Goal: Task Accomplishment & Management: Complete application form

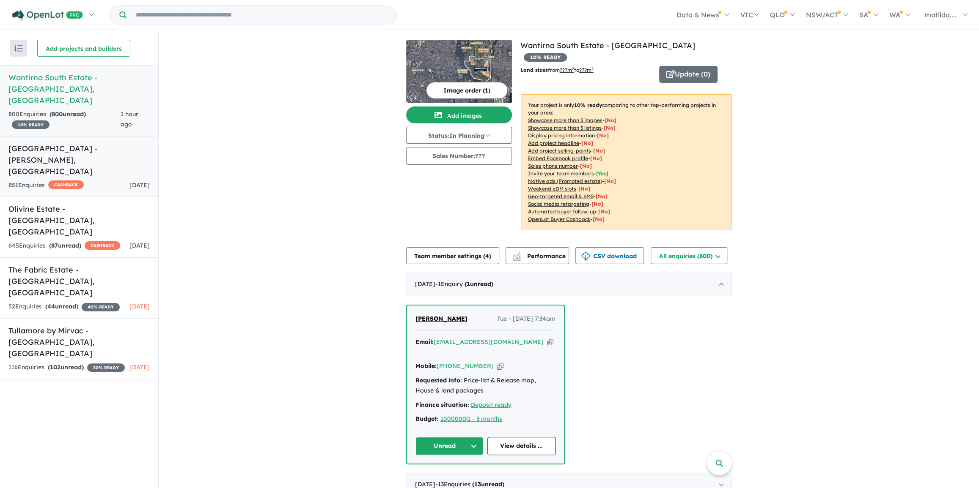
click at [129, 156] on link "[GEOGRAPHIC_DATA] - [PERSON_NAME][GEOGRAPHIC_DATA] 851 Enquir ies ( 0 unread) C…" at bounding box center [79, 166] width 158 height 61
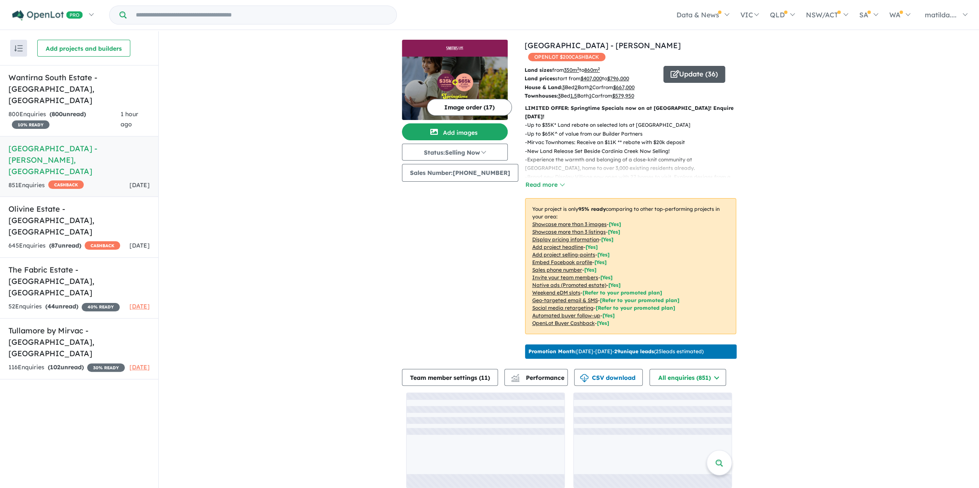
click at [683, 66] on button "Update ( 36 )" at bounding box center [694, 74] width 62 height 17
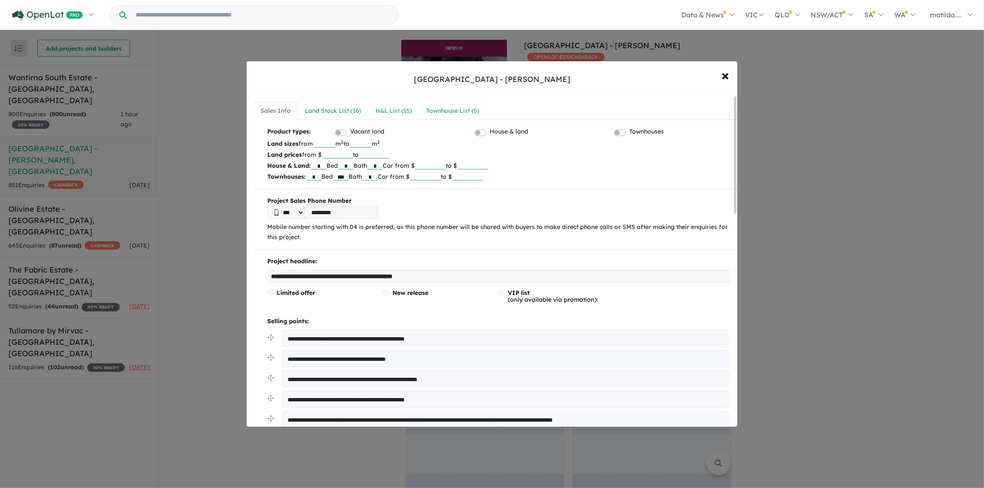
click at [467, 111] on div "Townhouse List ( 5 )" at bounding box center [452, 111] width 53 height 10
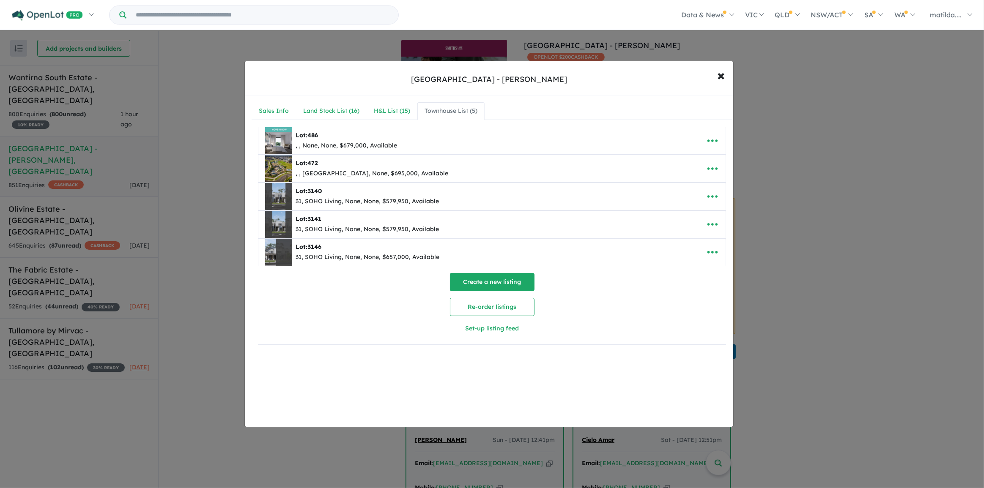
click at [507, 282] on button "Create a new listing" at bounding box center [492, 282] width 85 height 18
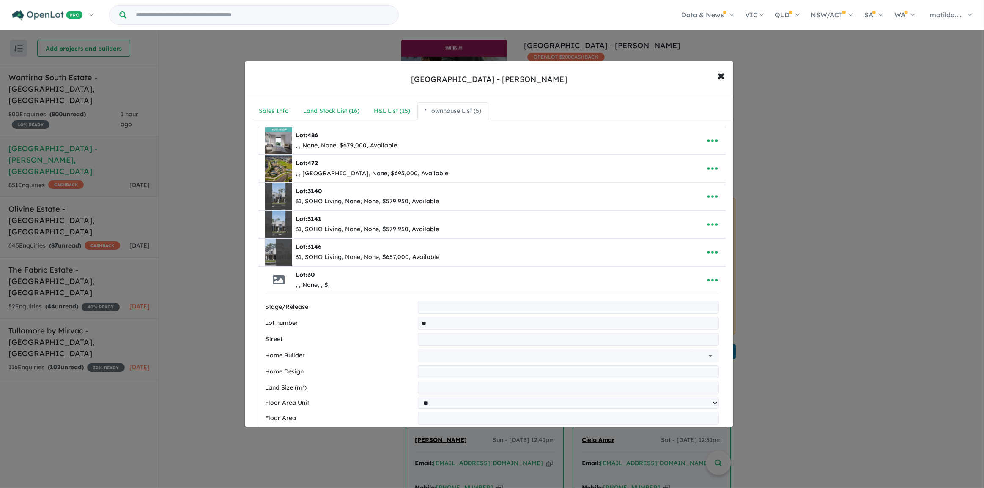
click at [452, 340] on input "text" at bounding box center [568, 339] width 301 height 13
click at [455, 318] on input "**" at bounding box center [568, 323] width 301 height 13
type input "****"
click at [435, 334] on input "text" at bounding box center [568, 339] width 301 height 13
click at [425, 336] on input "******" at bounding box center [568, 339] width 301 height 13
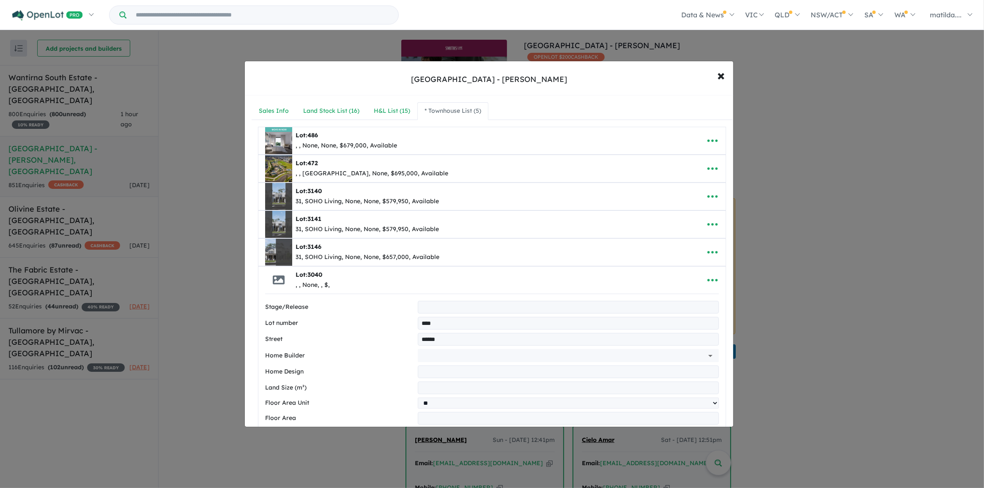
click at [477, 336] on input "******" at bounding box center [568, 339] width 301 height 13
type input "**********"
click at [472, 355] on input "text" at bounding box center [556, 355] width 271 height 13
click at [443, 376] on li "Sienna Homes" at bounding box center [566, 374] width 293 height 15
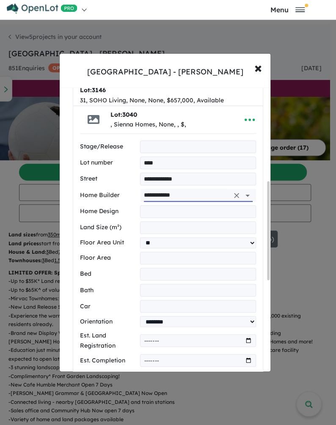
scroll to position [269, 0]
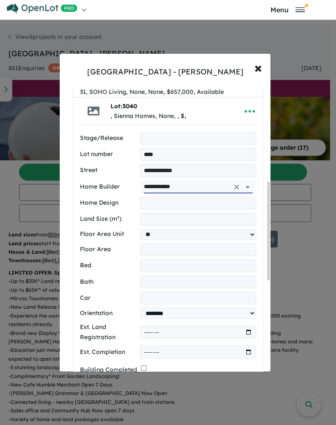
type input "**********"
click at [178, 197] on input "text" at bounding box center [198, 203] width 116 height 13
type input "******"
click at [161, 259] on input "number" at bounding box center [198, 265] width 116 height 13
type input "*"
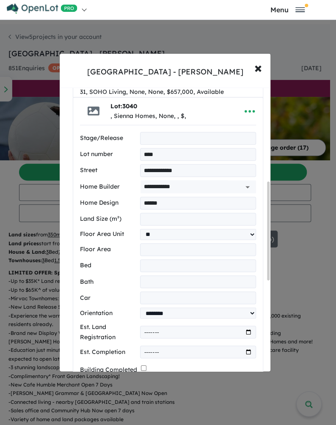
click at [161, 275] on input "number" at bounding box center [198, 281] width 116 height 13
type input "*"
click at [156, 291] on input "number" at bounding box center [198, 297] width 116 height 13
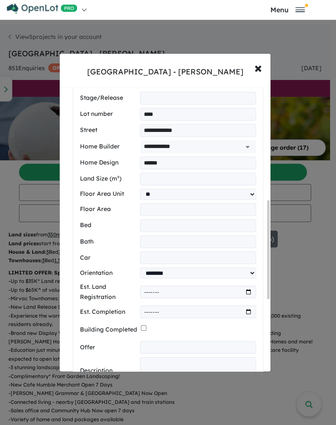
scroll to position [307, 0]
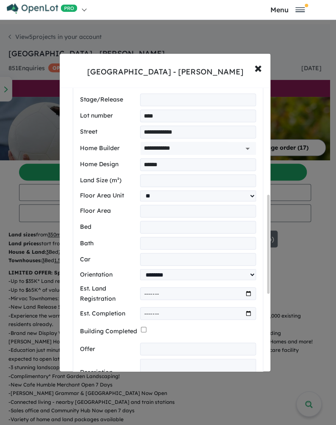
type input "*"
click at [161, 174] on input "number" at bounding box center [198, 180] width 116 height 13
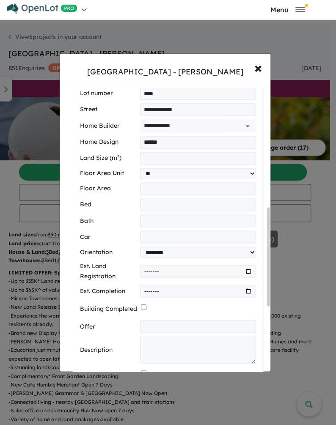
scroll to position [346, 0]
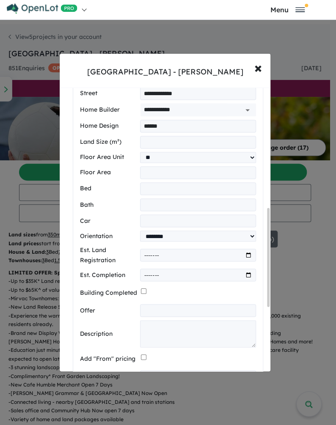
type input "***"
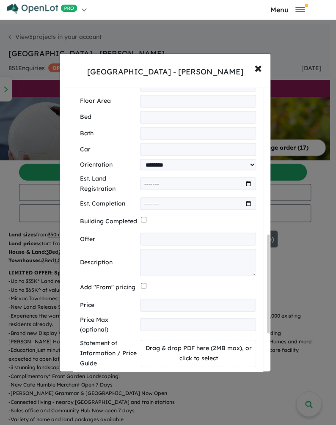
scroll to position [423, 0]
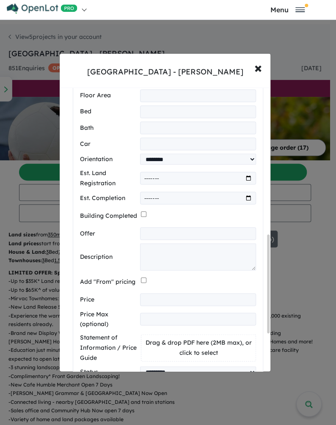
click at [165, 293] on input "number" at bounding box center [198, 299] width 116 height 13
type input "******"
drag, startPoint x: 170, startPoint y: 204, endPoint x: 174, endPoint y: 161, distance: 43.8
click at [170, 227] on input "text" at bounding box center [198, 233] width 116 height 13
click at [159, 227] on input "text" at bounding box center [198, 233] width 116 height 13
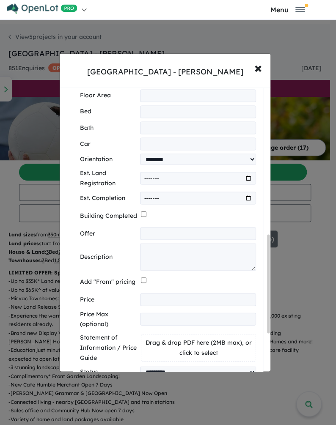
paste input "**********"
type input "**********"
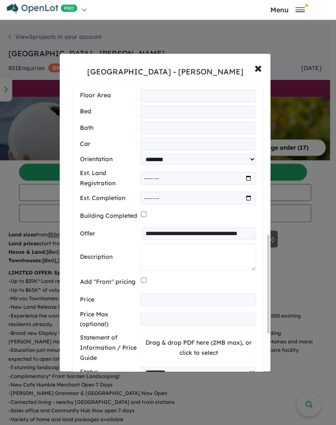
click at [162, 243] on textarea at bounding box center [198, 256] width 116 height 27
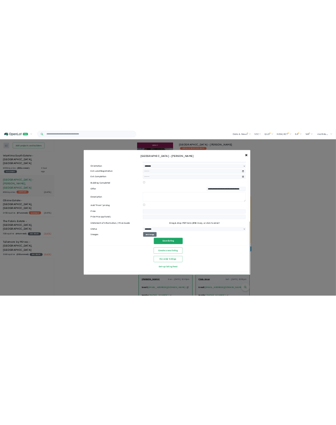
scroll to position [378, 0]
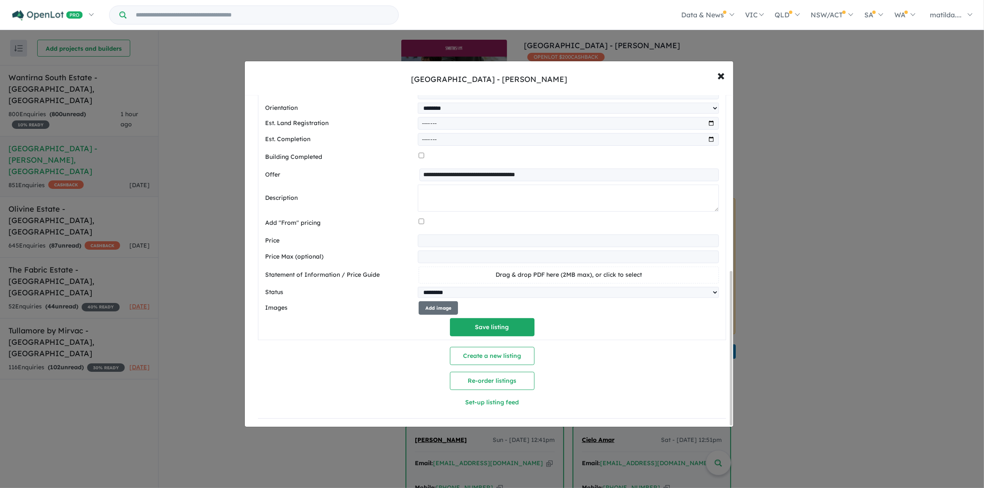
click at [477, 199] on textarea at bounding box center [568, 198] width 301 height 27
paste textarea "**********"
type textarea "**********"
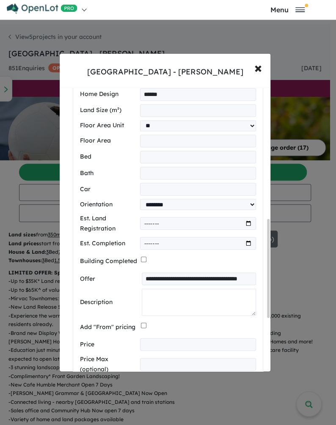
click at [160, 288] on textarea at bounding box center [199, 301] width 114 height 27
paste textarea "**********"
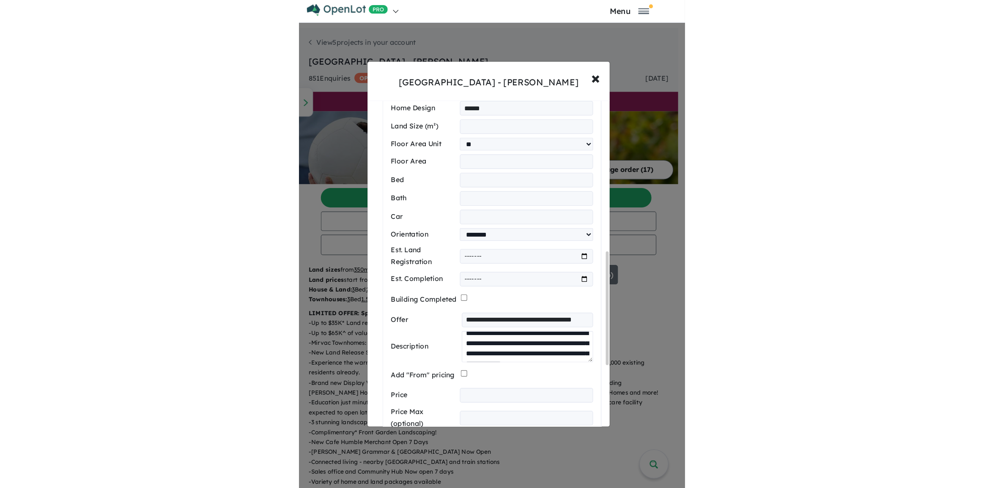
scroll to position [0, 0]
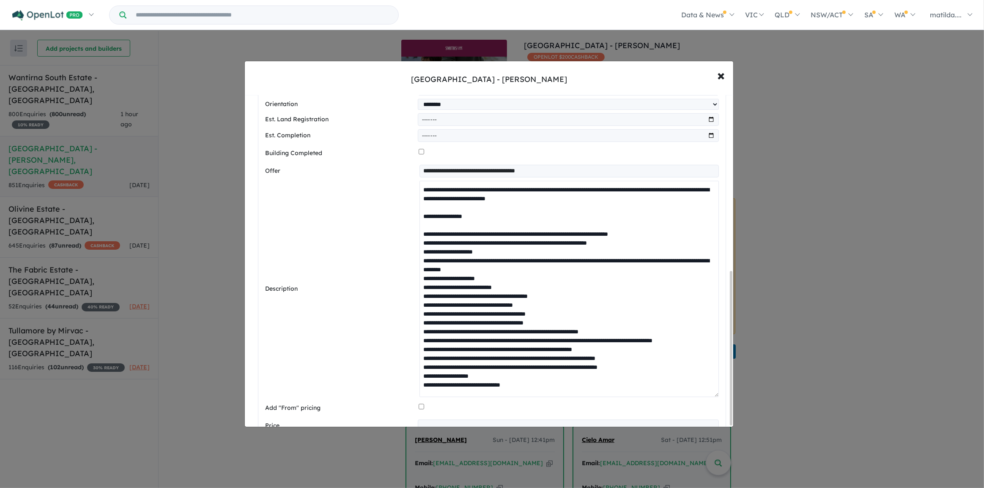
drag, startPoint x: 715, startPoint y: 207, endPoint x: 656, endPoint y: 412, distance: 212.9
click at [687, 429] on div "**********" at bounding box center [492, 244] width 984 height 488
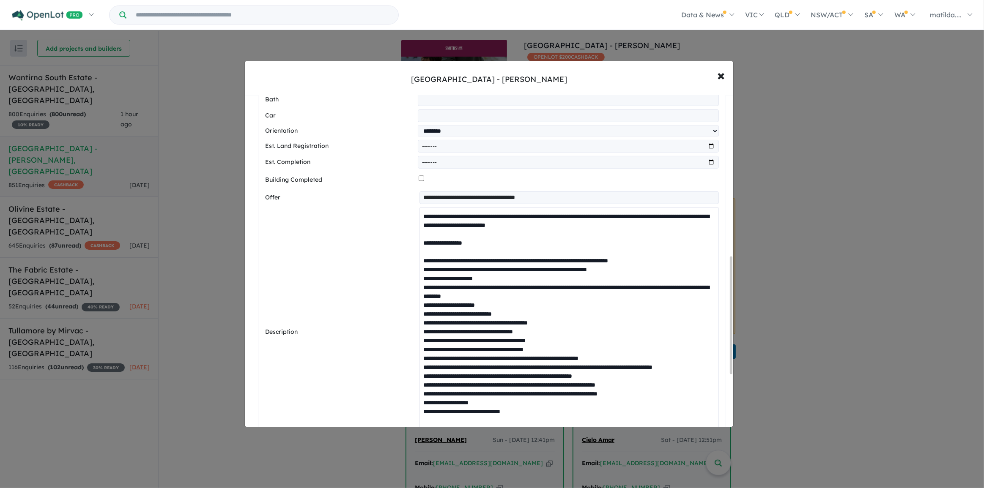
scroll to position [455, 0]
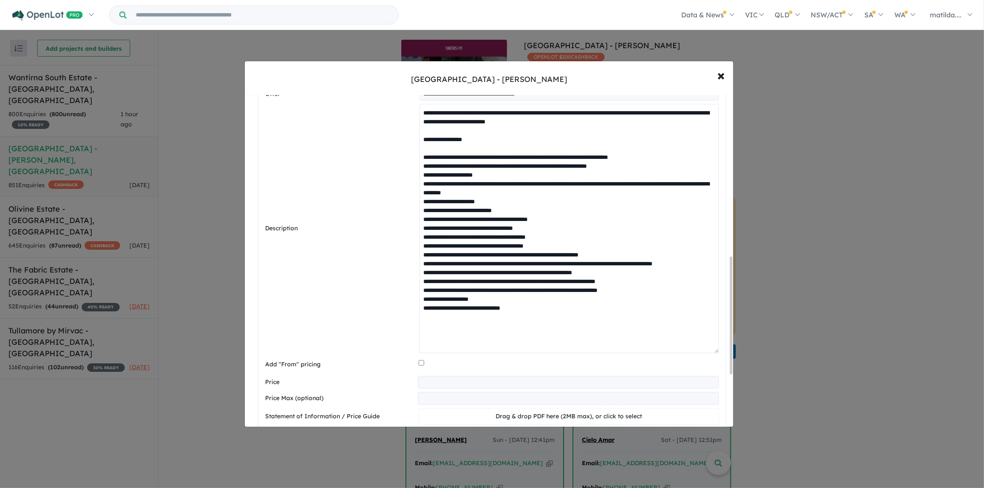
click at [420, 160] on textarea at bounding box center [569, 229] width 299 height 250
click at [422, 166] on textarea at bounding box center [569, 229] width 299 height 250
click at [421, 173] on textarea at bounding box center [569, 229] width 299 height 250
click at [421, 186] on textarea at bounding box center [569, 229] width 299 height 250
click at [421, 194] on textarea at bounding box center [569, 229] width 299 height 250
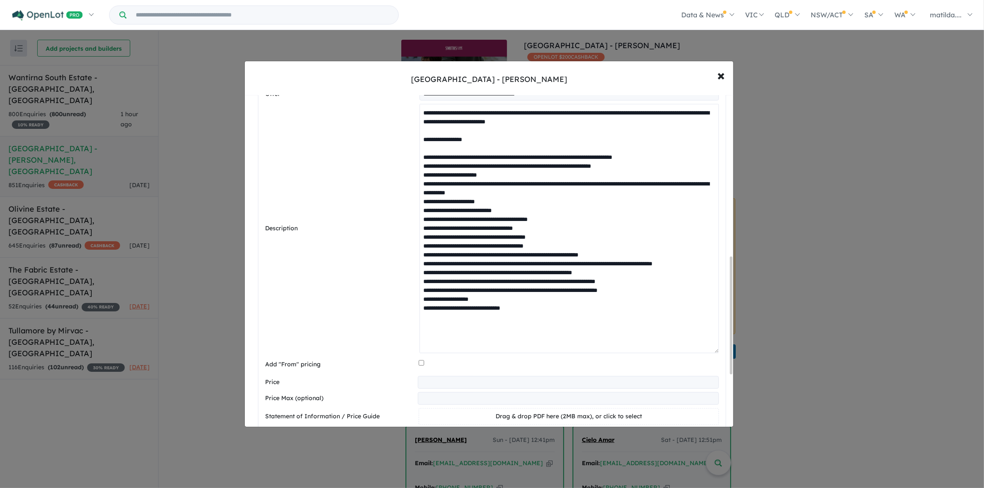
click at [420, 203] on textarea at bounding box center [569, 229] width 299 height 250
click at [420, 209] on textarea at bounding box center [569, 229] width 299 height 250
click at [420, 222] on textarea at bounding box center [569, 229] width 299 height 250
click at [420, 233] on textarea at bounding box center [569, 229] width 299 height 250
click at [421, 242] on textarea at bounding box center [569, 229] width 299 height 250
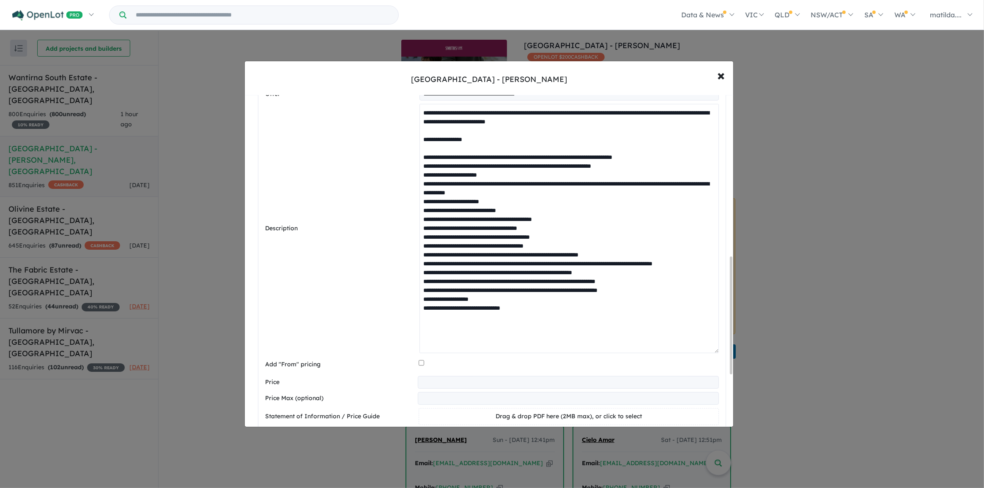
click at [420, 248] on textarea at bounding box center [569, 229] width 299 height 250
click at [421, 258] on textarea at bounding box center [569, 229] width 299 height 250
click at [420, 266] on textarea at bounding box center [569, 229] width 299 height 250
click at [420, 273] on textarea at bounding box center [569, 229] width 299 height 250
click at [420, 280] on textarea at bounding box center [569, 229] width 299 height 250
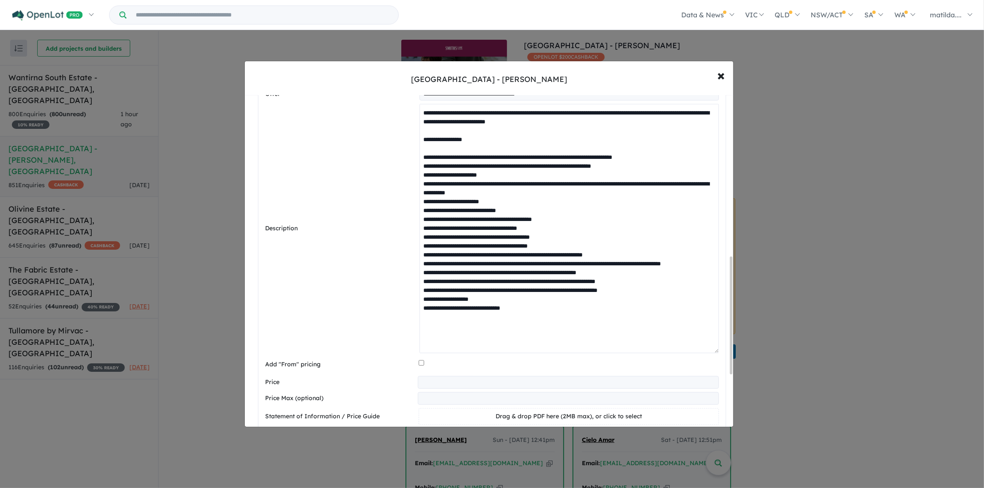
click at [420, 292] on textarea at bounding box center [569, 229] width 299 height 250
click at [420, 299] on textarea at bounding box center [569, 229] width 299 height 250
click at [420, 307] on textarea at bounding box center [569, 229] width 299 height 250
click at [420, 317] on textarea at bounding box center [569, 229] width 299 height 250
click at [481, 340] on textarea at bounding box center [569, 229] width 299 height 250
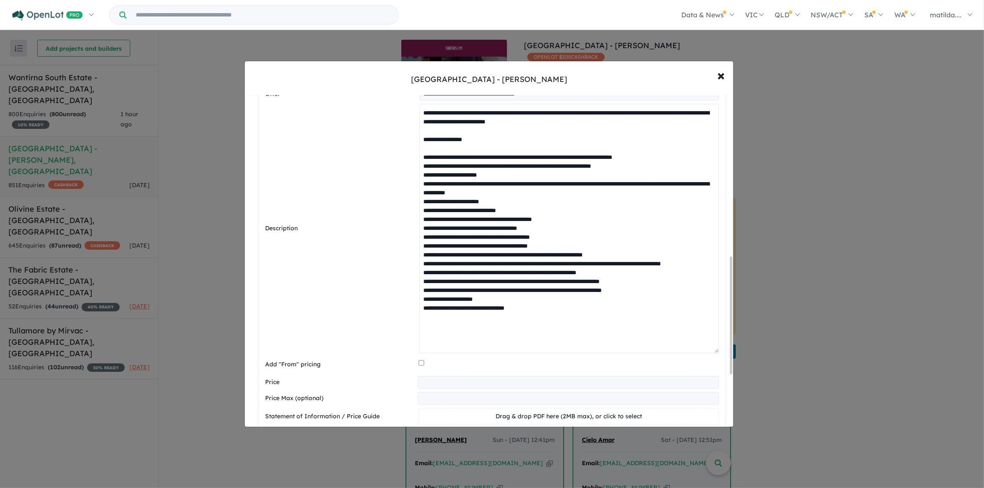
click at [540, 318] on textarea at bounding box center [569, 229] width 299 height 250
paste textarea "**********"
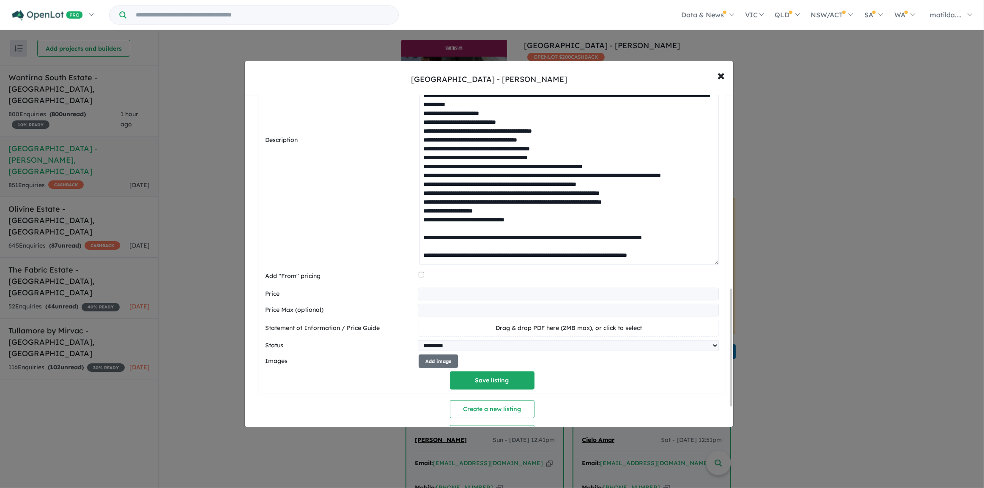
scroll to position [576, 0]
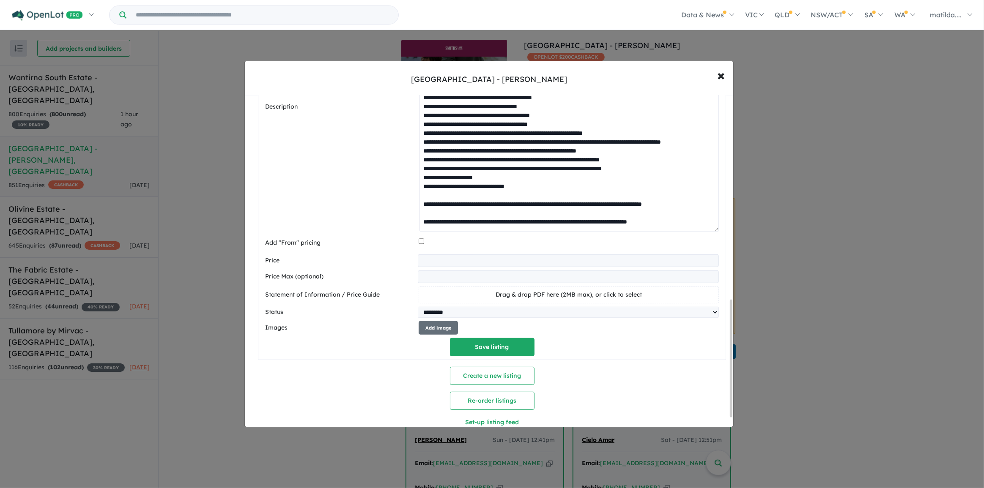
type textarea "**********"
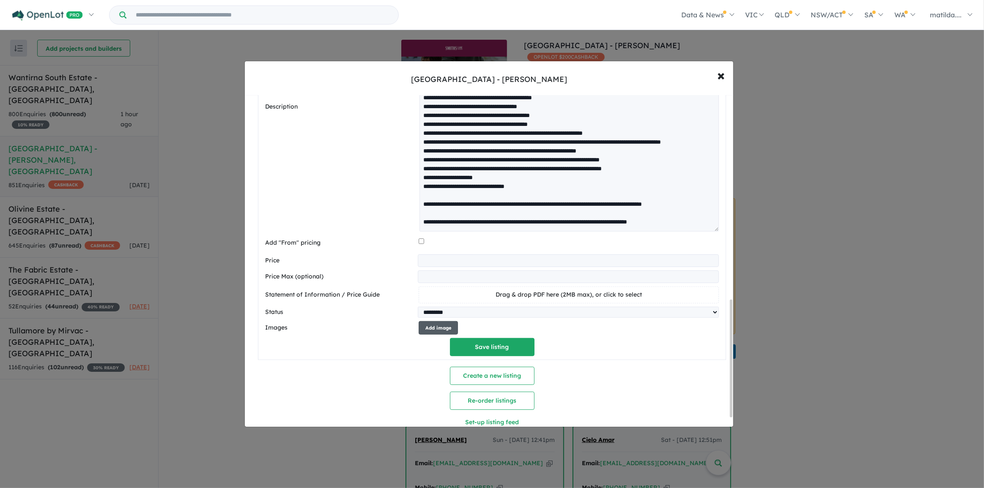
click at [436, 330] on button "Add image" at bounding box center [438, 328] width 39 height 14
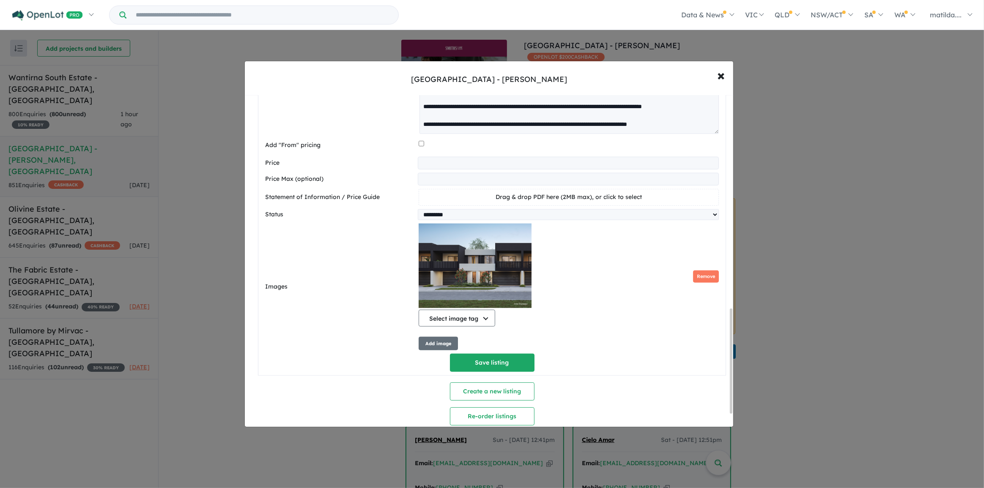
scroll to position [675, 0]
click at [430, 167] on input "******" at bounding box center [568, 162] width 301 height 13
click at [450, 162] on input "******" at bounding box center [568, 162] width 301 height 13
click at [525, 366] on button "Save listing" at bounding box center [492, 362] width 85 height 18
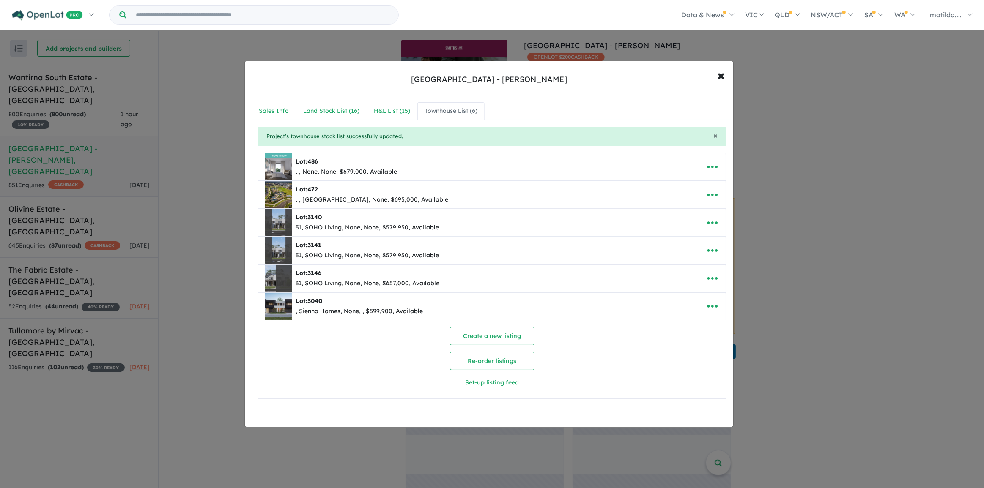
scroll to position [0, 0]
click at [708, 305] on icon "button" at bounding box center [713, 306] width 10 height 3
drag, startPoint x: 705, startPoint y: 313, endPoint x: 699, endPoint y: 340, distance: 27.3
click at [699, 340] on link "Remove" at bounding box center [694, 346] width 63 height 19
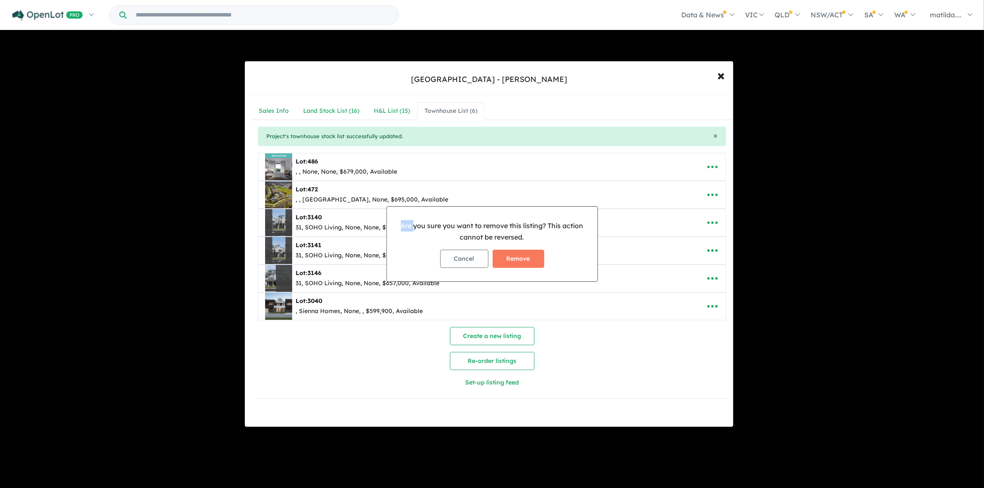
click at [699, 340] on div "Are you sure you want to remove this listing? This action cannot be reversed. C…" at bounding box center [492, 244] width 984 height 488
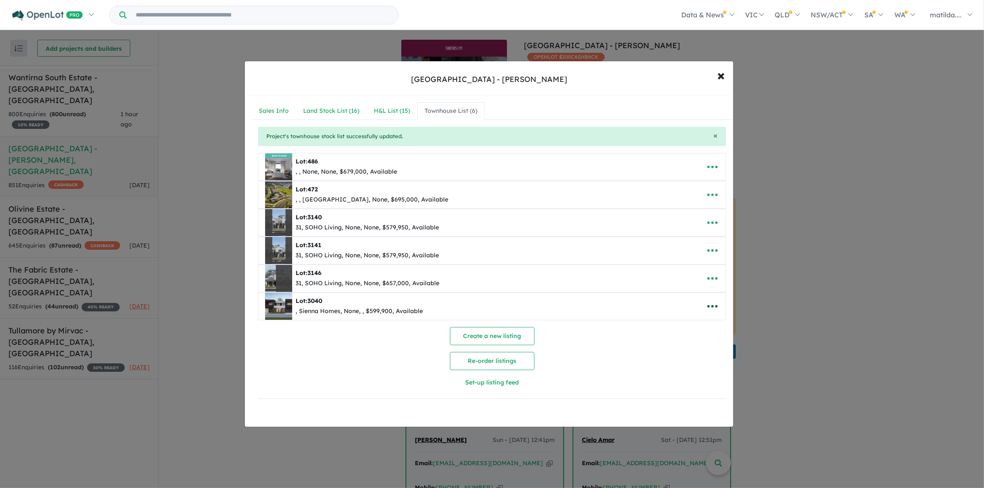
click at [708, 306] on icon "button" at bounding box center [713, 306] width 10 height 3
click at [701, 328] on link "Edit" at bounding box center [694, 327] width 63 height 19
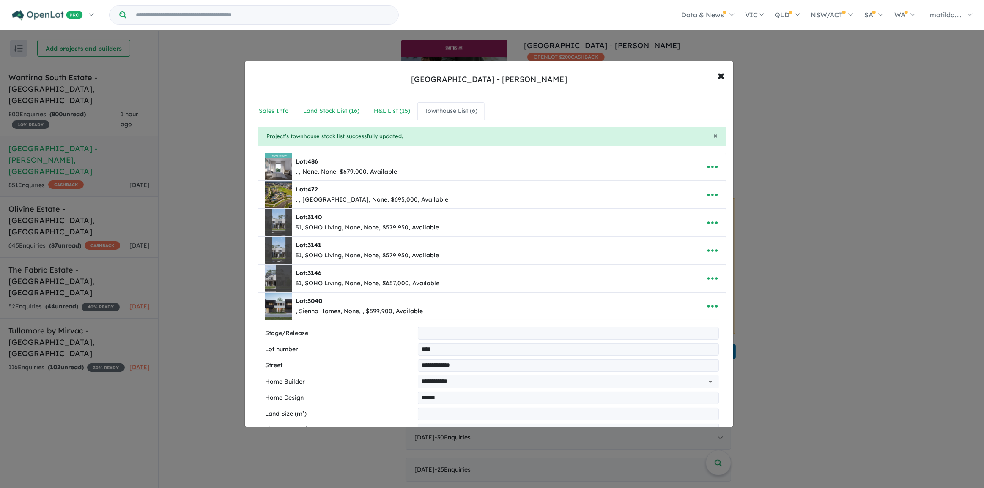
click at [438, 334] on input "text" at bounding box center [568, 333] width 301 height 13
type input "***"
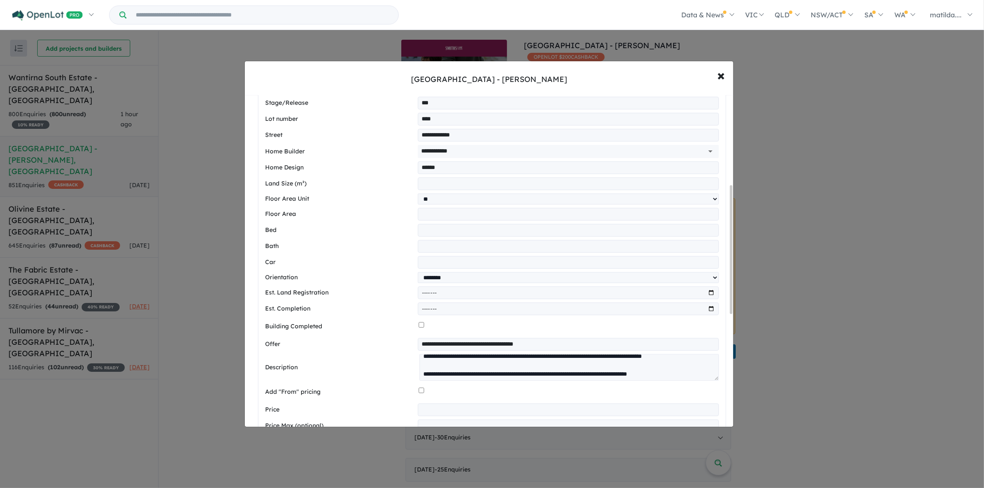
scroll to position [231, 0]
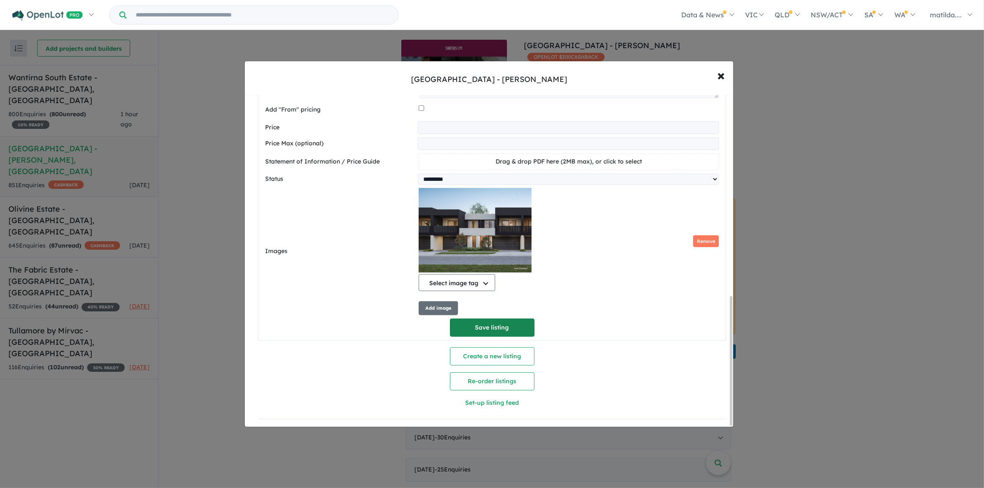
click at [511, 319] on button "Save listing" at bounding box center [492, 328] width 85 height 18
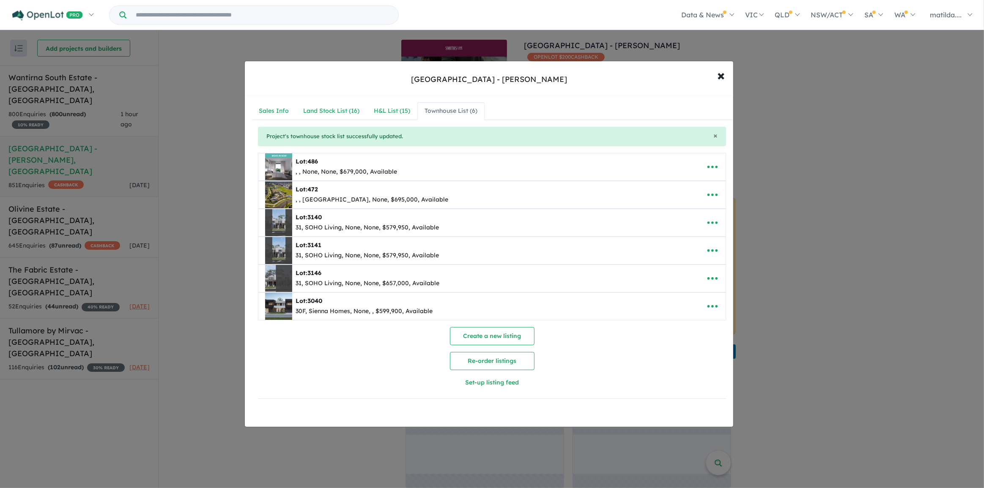
scroll to position [0, 0]
click at [501, 334] on button "Create a new listing" at bounding box center [492, 336] width 85 height 18
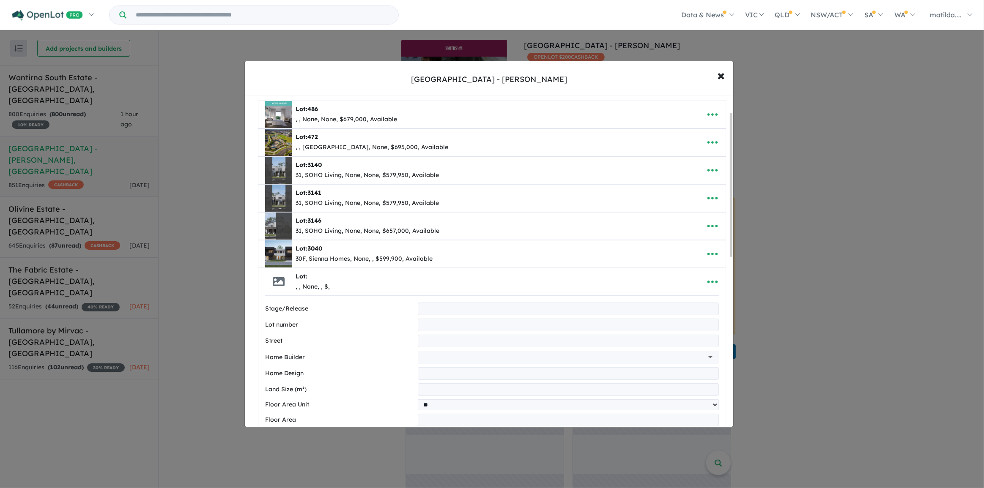
scroll to position [77, 0]
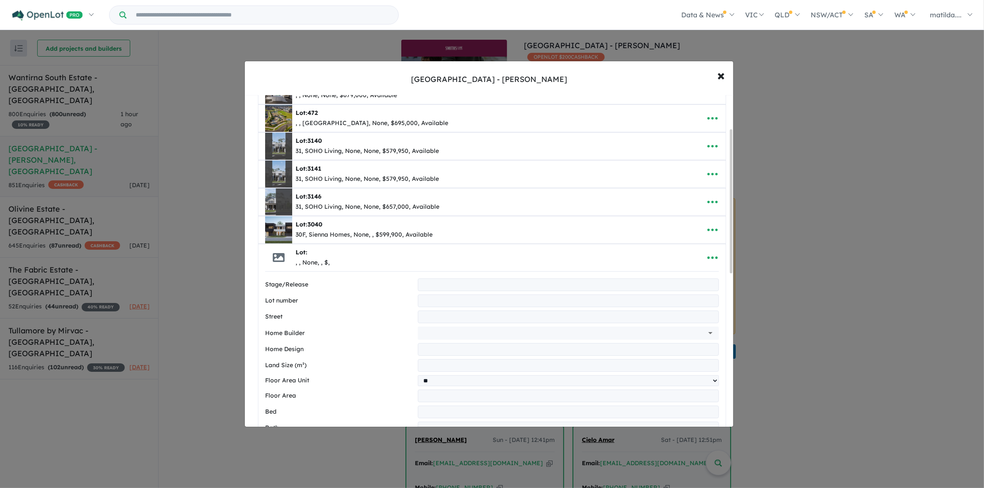
click at [428, 283] on input "text" at bounding box center [568, 285] width 301 height 13
type input "***"
click at [442, 300] on input "text" at bounding box center [568, 301] width 301 height 13
type input "****"
click at [447, 314] on input "text" at bounding box center [568, 317] width 301 height 13
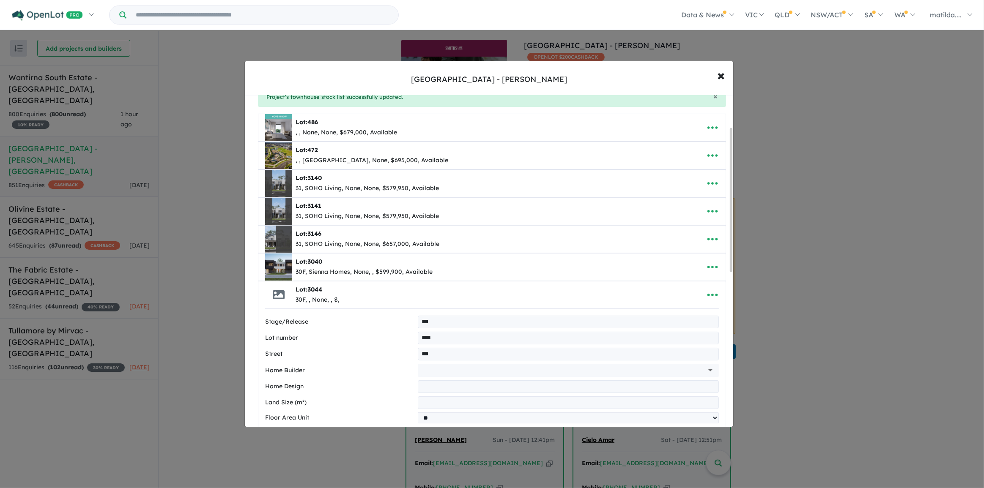
scroll to position [38, 0]
type input "**********"
click at [474, 371] on input "text" at bounding box center [556, 371] width 271 height 13
click at [481, 389] on li "Sienna Homes" at bounding box center [566, 389] width 293 height 15
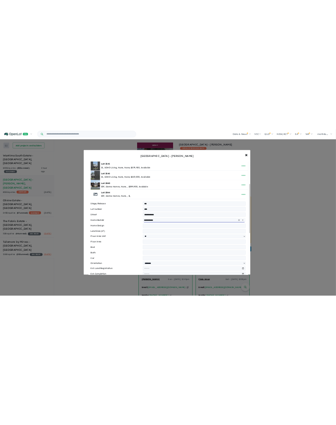
scroll to position [154, 0]
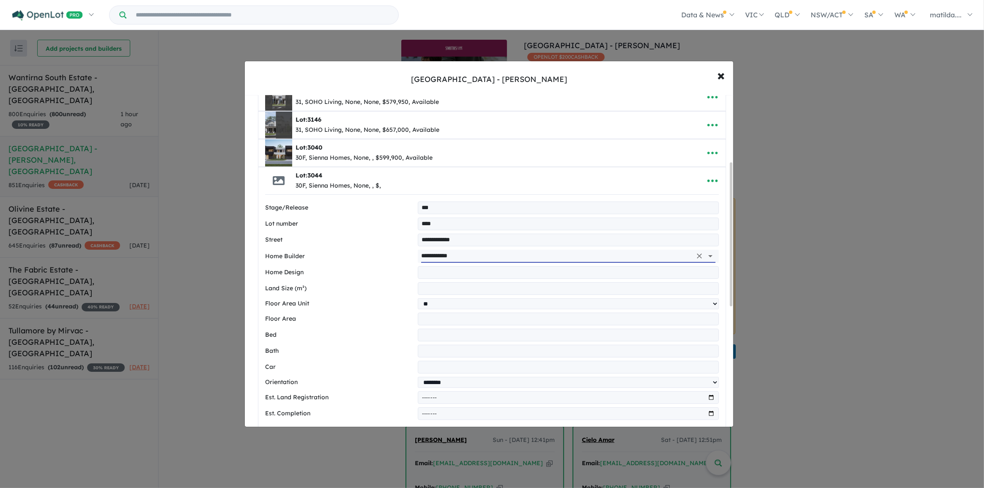
type input "**********"
click at [439, 270] on input "text" at bounding box center [568, 272] width 301 height 13
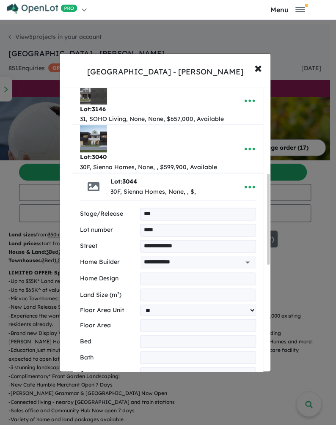
scroll to position [269, 0]
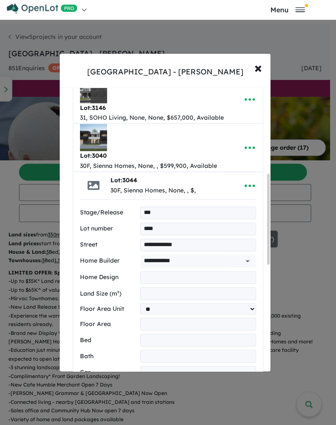
click at [200, 271] on input "text" at bounding box center [198, 277] width 116 height 13
type input "*"
type input "**********"
click at [206, 287] on input "number" at bounding box center [198, 293] width 116 height 13
type input "***"
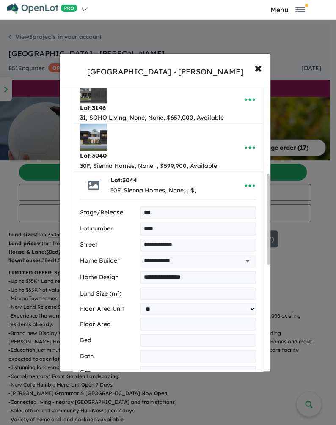
click at [163, 334] on input "number" at bounding box center [198, 340] width 116 height 13
type input "*"
click at [165, 350] on input "number" at bounding box center [198, 356] width 116 height 13
type input "*"
click at [165, 366] on input "number" at bounding box center [198, 372] width 116 height 13
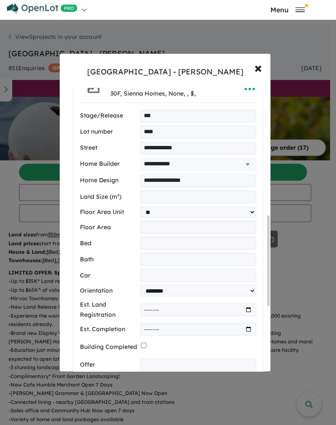
scroll to position [423, 0]
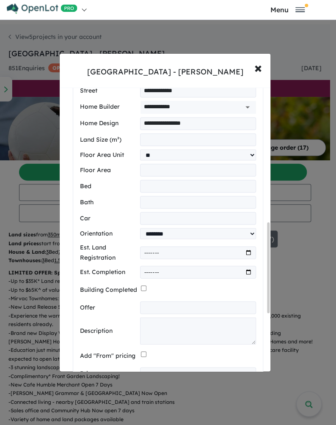
type input "*"
drag, startPoint x: 173, startPoint y: 275, endPoint x: 33, endPoint y: 263, distance: 141.4
click at [173, 301] on input "text" at bounding box center [198, 307] width 116 height 13
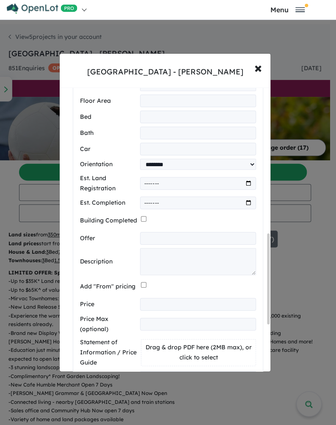
scroll to position [499, 0]
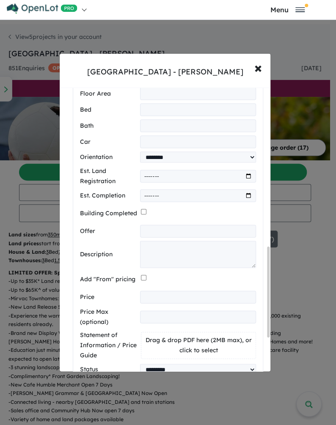
drag, startPoint x: 149, startPoint y: 198, endPoint x: 152, endPoint y: 205, distance: 7.2
click at [149, 225] on input "text" at bounding box center [198, 231] width 116 height 13
paste input "**********"
type input "**********"
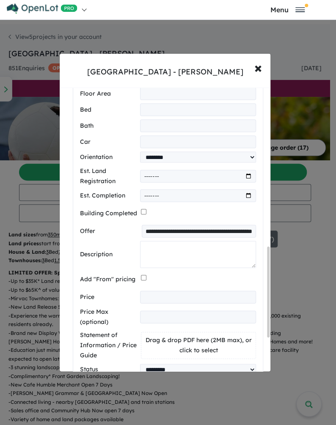
click at [161, 241] on textarea at bounding box center [198, 254] width 116 height 27
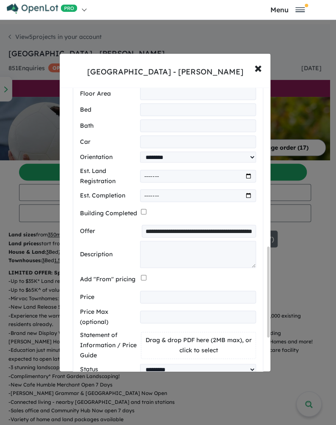
click at [164, 225] on input "**********" at bounding box center [199, 231] width 114 height 13
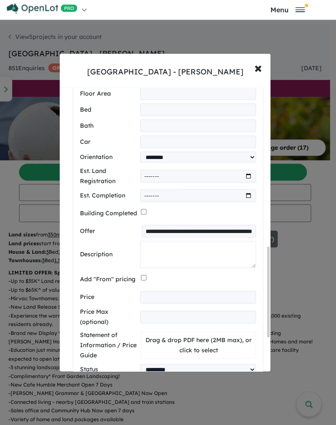
click at [155, 241] on textarea at bounding box center [198, 254] width 116 height 27
drag, startPoint x: 207, startPoint y: 232, endPoint x: 185, endPoint y: 262, distance: 37.2
click at [206, 241] on textarea at bounding box center [198, 254] width 116 height 27
paste textarea "**********"
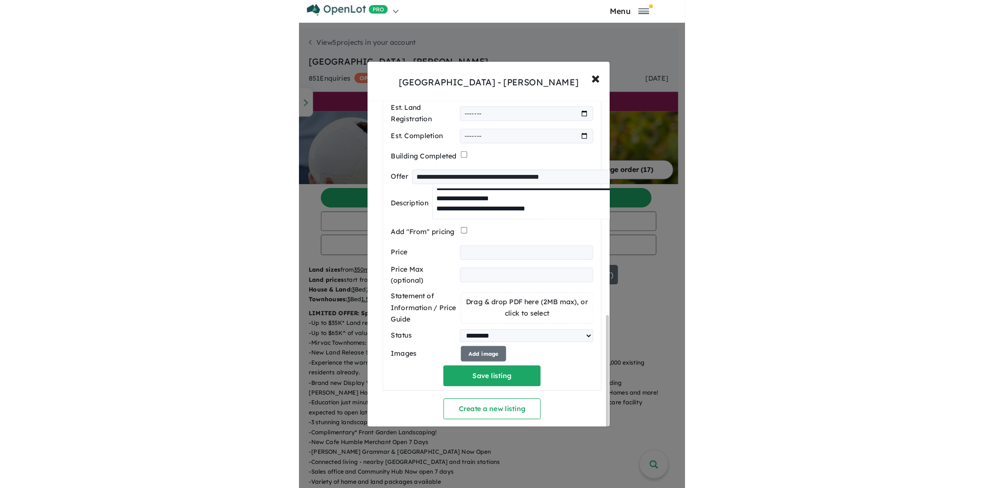
scroll to position [431, 0]
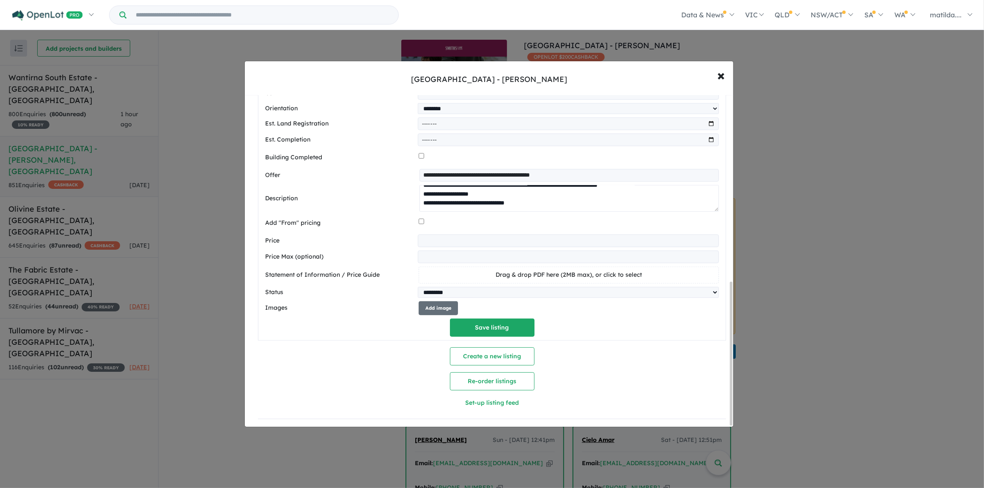
paste textarea "**********"
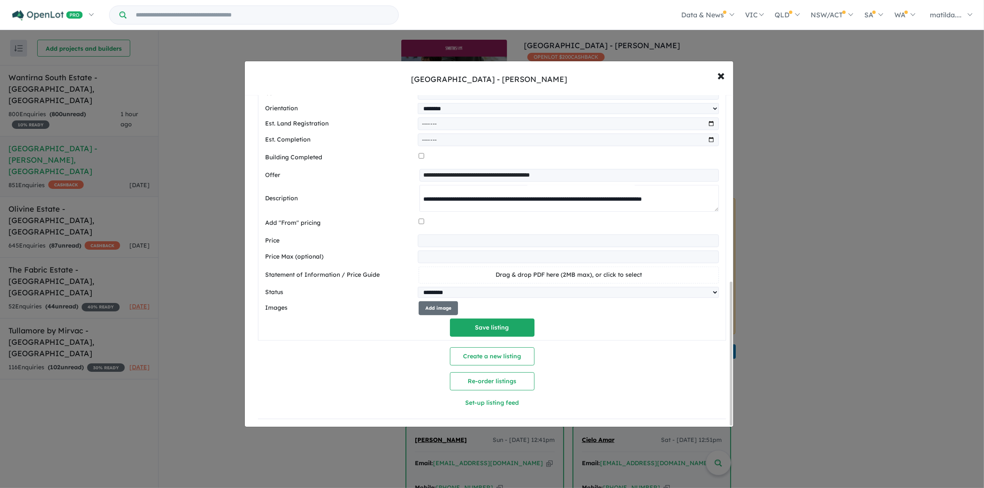
scroll to position [235, 0]
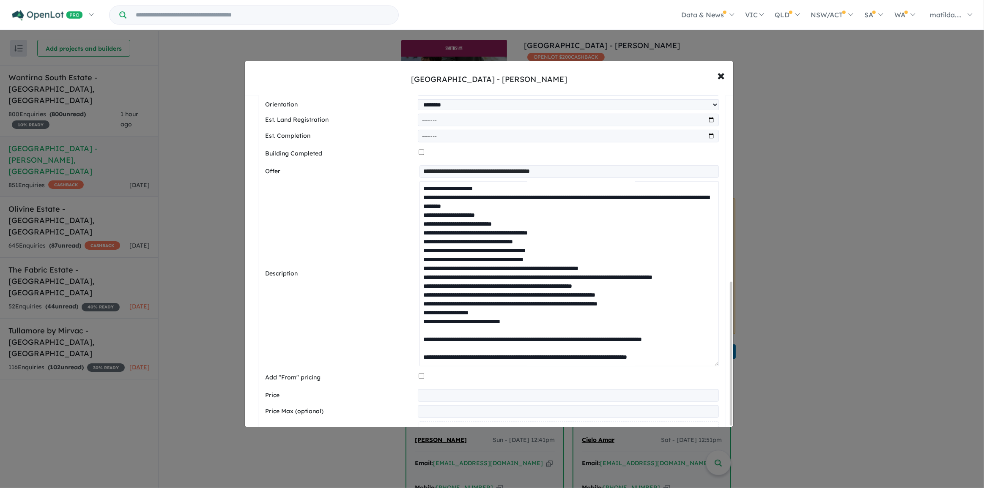
drag, startPoint x: 715, startPoint y: 207, endPoint x: 693, endPoint y: 374, distance: 168.9
click at [693, 374] on div "**********" at bounding box center [492, 208] width 454 height 568
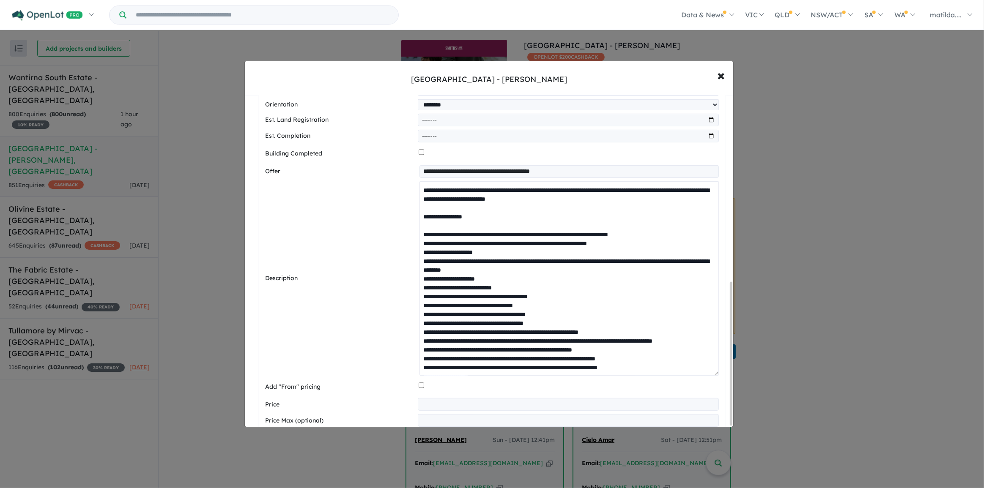
scroll to position [0, 0]
drag, startPoint x: 419, startPoint y: 237, endPoint x: 429, endPoint y: 245, distance: 12.9
click at [420, 237] on textarea at bounding box center [569, 278] width 299 height 195
click at [420, 247] on textarea at bounding box center [569, 278] width 299 height 195
click at [420, 254] on textarea at bounding box center [569, 278] width 299 height 195
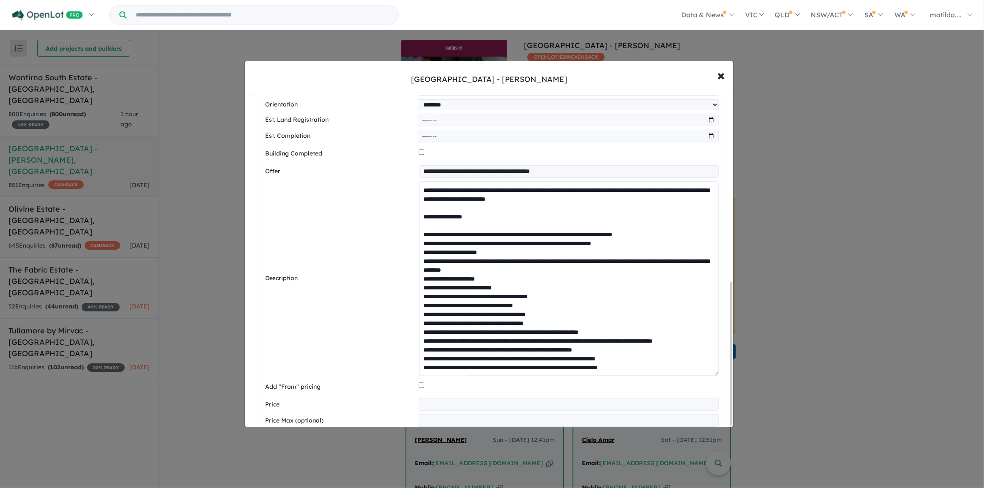
click at [420, 262] on textarea at bounding box center [569, 278] width 299 height 195
click at [420, 275] on textarea at bounding box center [569, 278] width 299 height 195
click at [420, 279] on textarea at bounding box center [569, 278] width 299 height 195
click at [420, 273] on textarea at bounding box center [569, 278] width 299 height 195
click at [422, 277] on textarea at bounding box center [569, 278] width 299 height 195
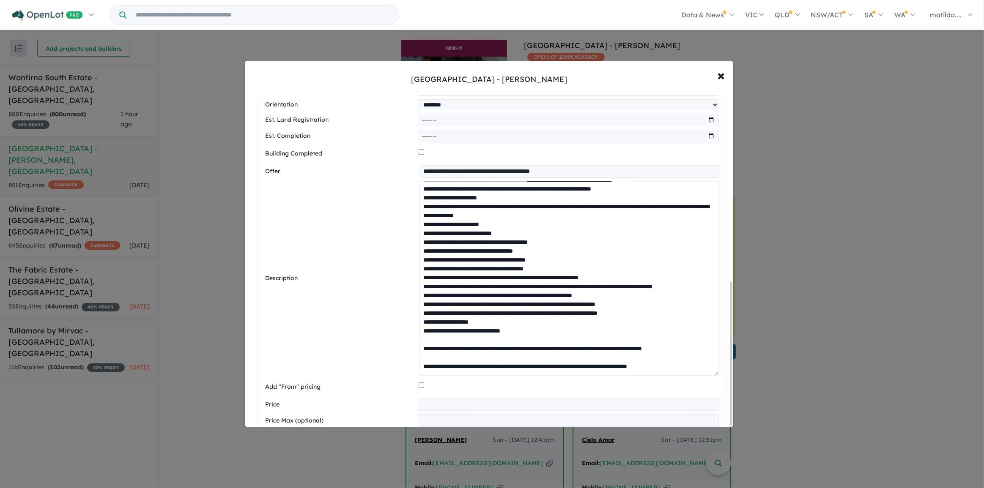
scroll to position [72, 0]
click at [422, 216] on textarea at bounding box center [569, 278] width 299 height 195
click at [420, 225] on textarea at bounding box center [569, 278] width 299 height 195
click at [420, 235] on textarea at bounding box center [569, 278] width 299 height 195
click at [421, 238] on textarea at bounding box center [569, 278] width 299 height 195
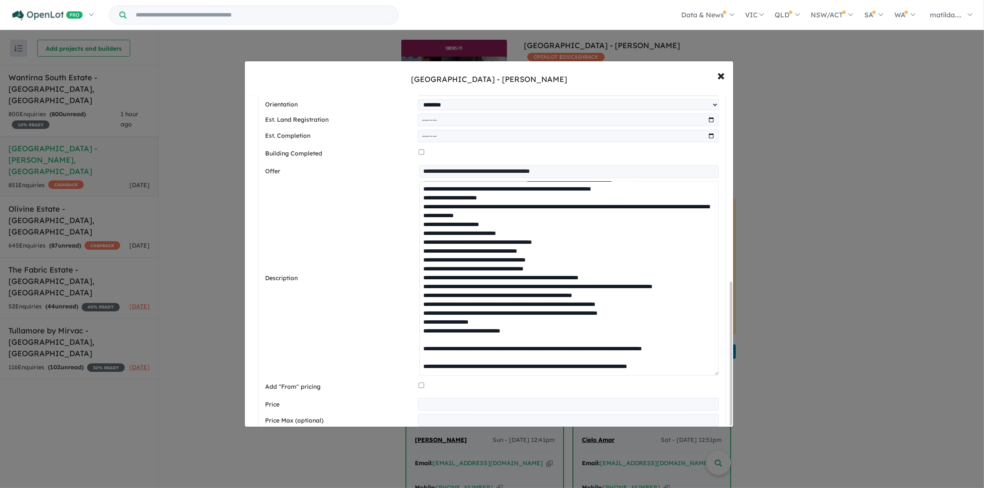
click at [422, 250] on textarea at bounding box center [569, 278] width 299 height 195
click at [423, 238] on textarea at bounding box center [569, 278] width 299 height 195
click at [420, 244] on textarea at bounding box center [569, 278] width 299 height 195
click at [420, 248] on textarea at bounding box center [569, 278] width 299 height 195
click at [422, 254] on textarea at bounding box center [569, 278] width 299 height 195
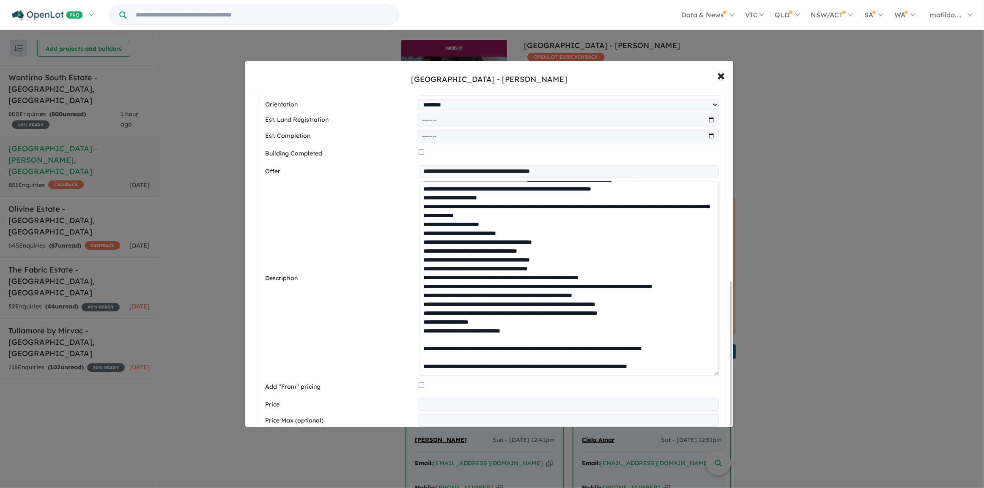
click at [420, 258] on textarea at bounding box center [569, 278] width 299 height 195
click at [420, 272] on textarea at bounding box center [569, 278] width 299 height 195
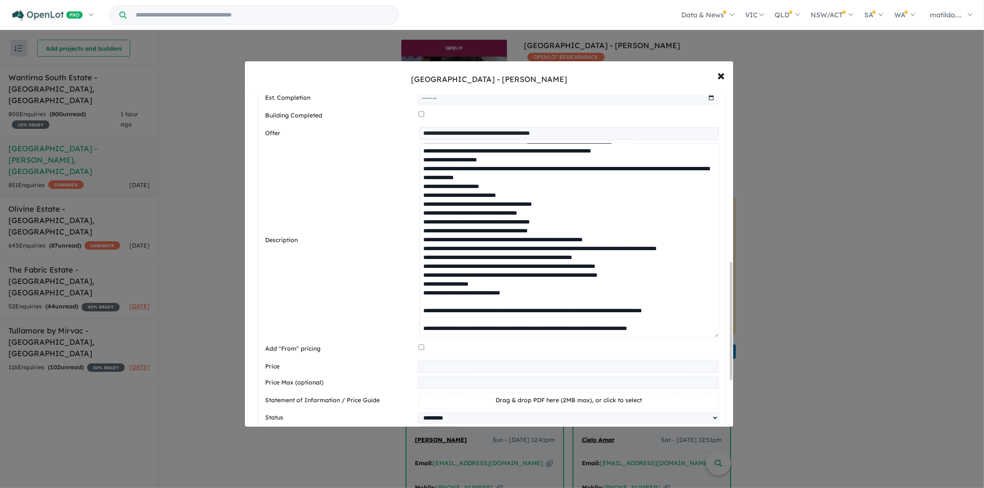
scroll to position [470, 0]
click at [420, 249] on textarea at bounding box center [569, 240] width 299 height 195
click at [420, 257] on textarea at bounding box center [569, 240] width 299 height 195
click at [420, 266] on textarea at bounding box center [569, 240] width 299 height 195
click at [420, 277] on textarea at bounding box center [569, 240] width 299 height 195
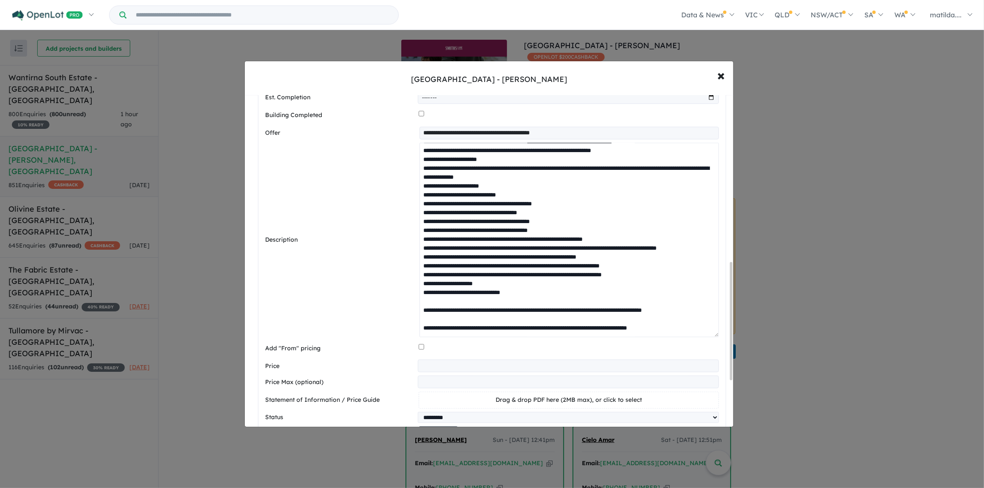
click at [420, 283] on textarea at bounding box center [569, 240] width 299 height 195
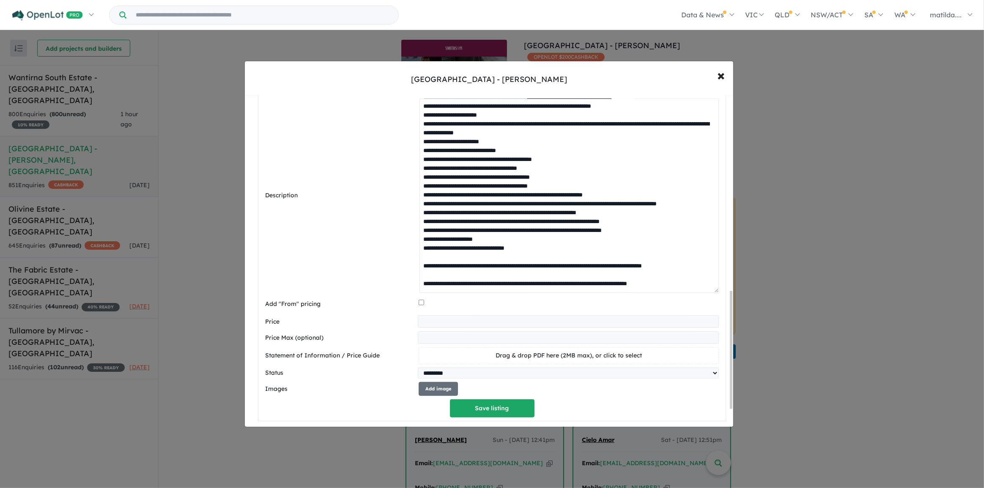
scroll to position [585, 0]
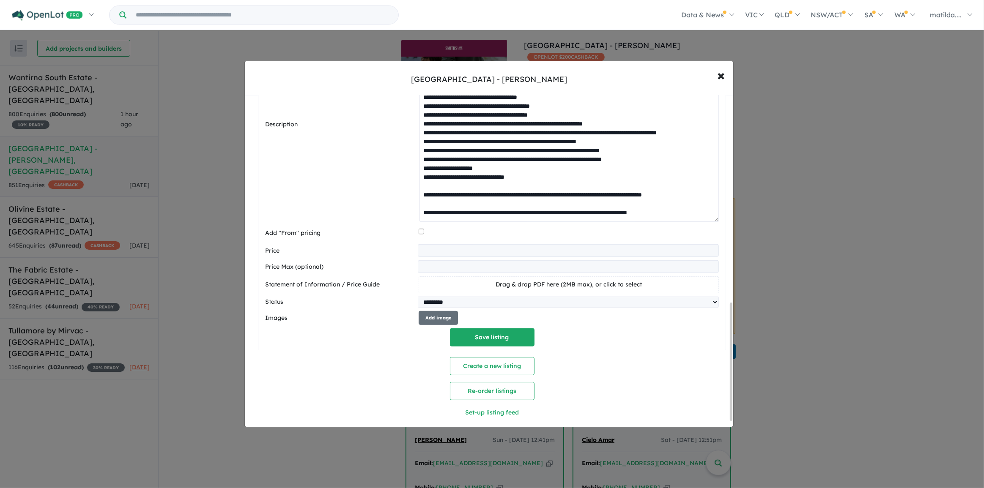
type textarea "**********"
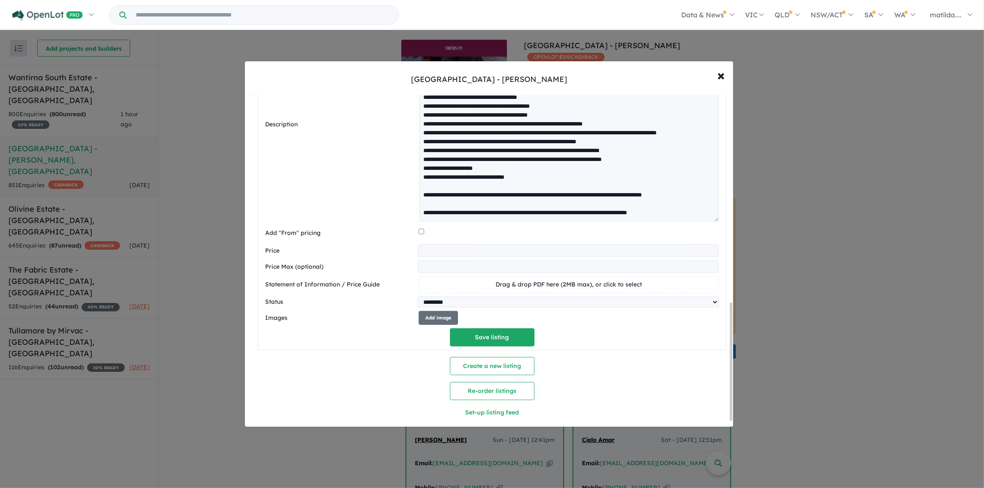
drag, startPoint x: 444, startPoint y: 253, endPoint x: 380, endPoint y: 258, distance: 64.1
click at [444, 253] on input "number" at bounding box center [568, 250] width 301 height 13
click at [448, 256] on input "number" at bounding box center [568, 250] width 301 height 13
click at [431, 249] on input "******" at bounding box center [568, 250] width 301 height 13
type input "******"
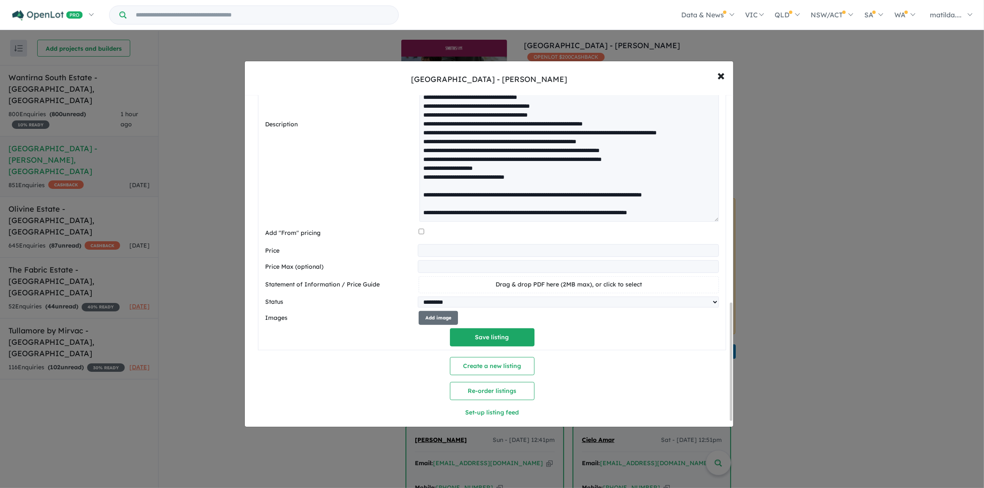
click at [434, 262] on input "number" at bounding box center [568, 267] width 301 height 13
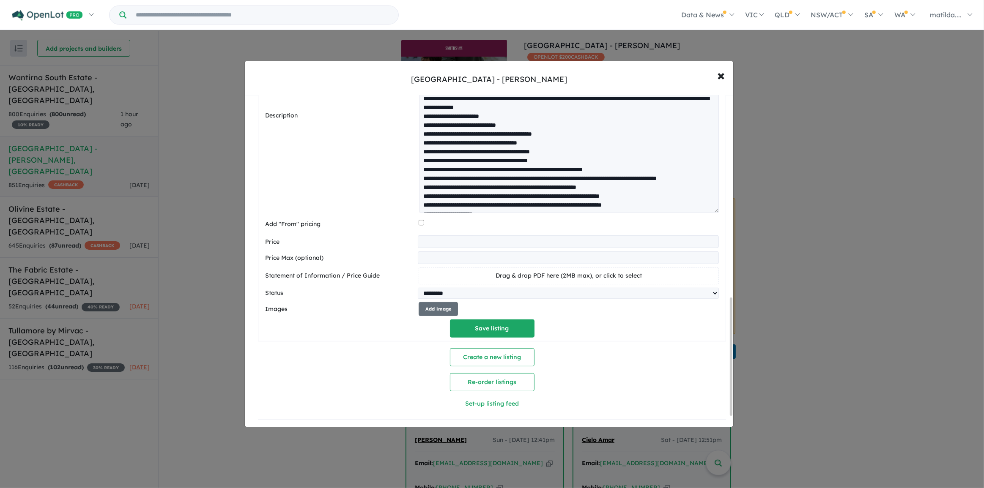
scroll to position [599, 0]
click at [455, 302] on button "Add image" at bounding box center [438, 309] width 39 height 14
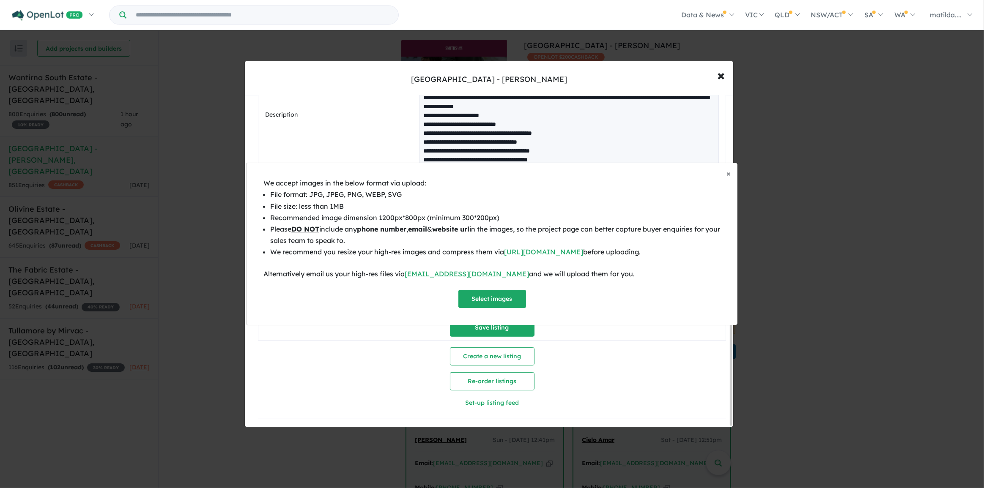
scroll to position [3, 0]
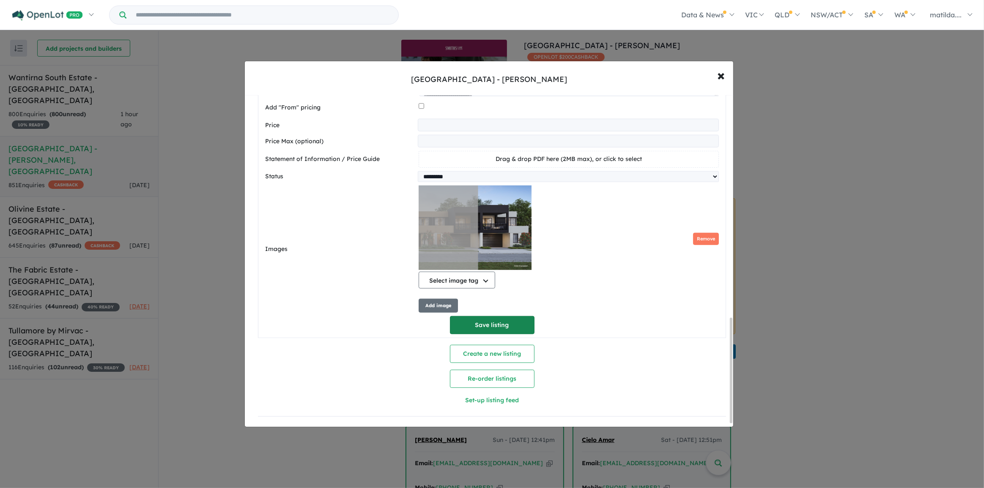
click at [531, 323] on button "Save listing" at bounding box center [492, 325] width 85 height 18
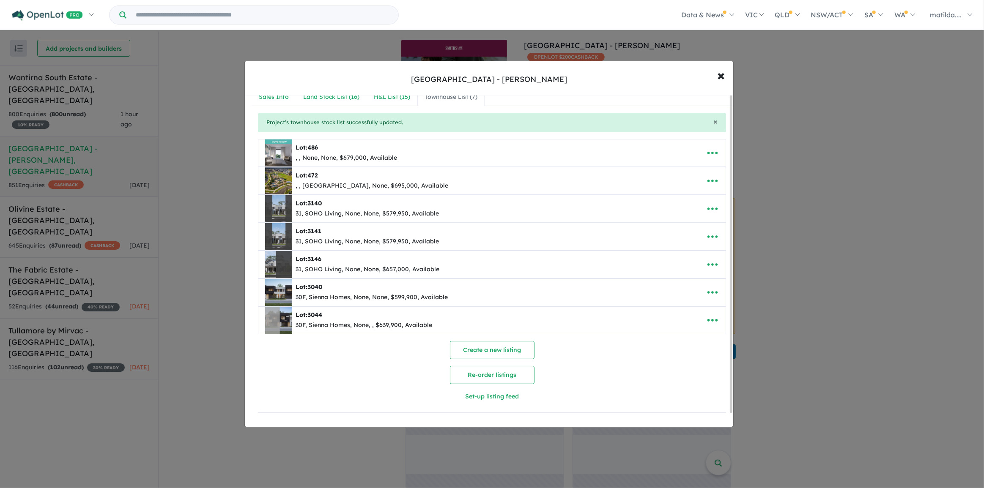
scroll to position [8, 0]
drag, startPoint x: 608, startPoint y: 331, endPoint x: 368, endPoint y: 359, distance: 241.9
click at [368, 359] on div "Create a new listing Re-order listings Set-up listing feed" at bounding box center [492, 373] width 468 height 65
click at [334, 316] on div "Lot: 3044" at bounding box center [364, 315] width 137 height 10
